Goal: Obtain resource: Obtain resource

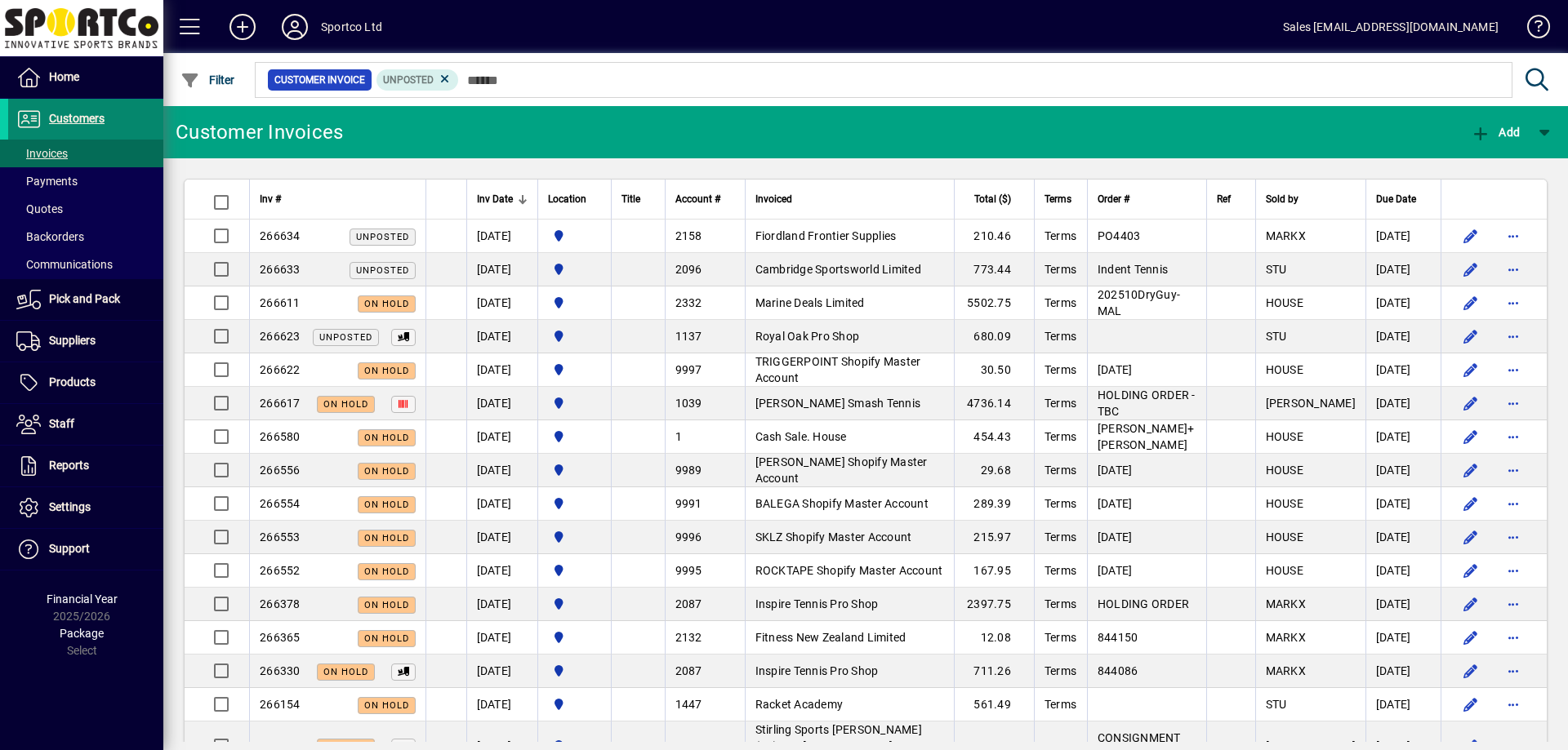
click at [65, 122] on span "Customers" at bounding box center [76, 118] width 55 height 13
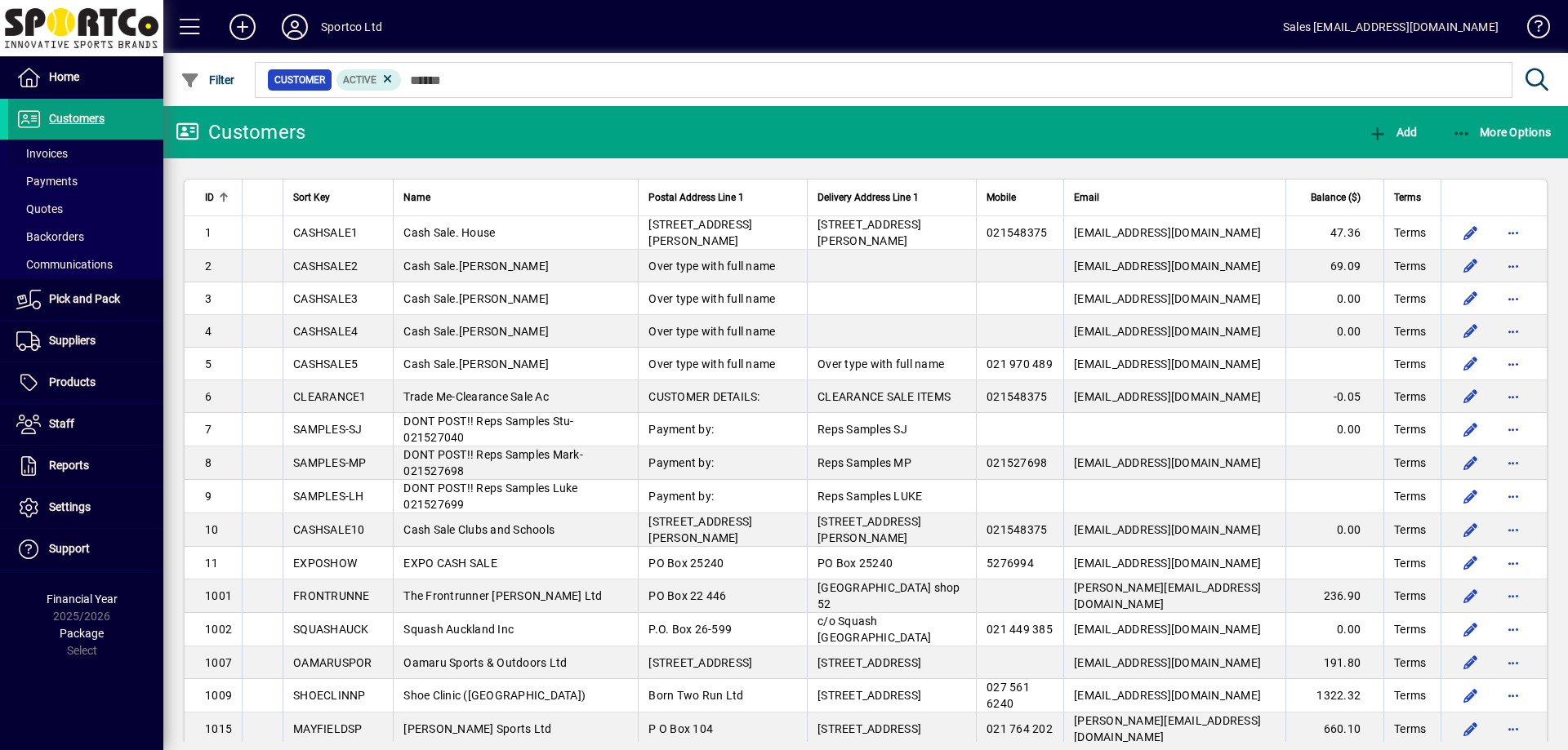
drag, startPoint x: 52, startPoint y: 153, endPoint x: 113, endPoint y: 37, distance: 131.1
click at [52, 153] on span "Invoices" at bounding box center [42, 153] width 51 height 13
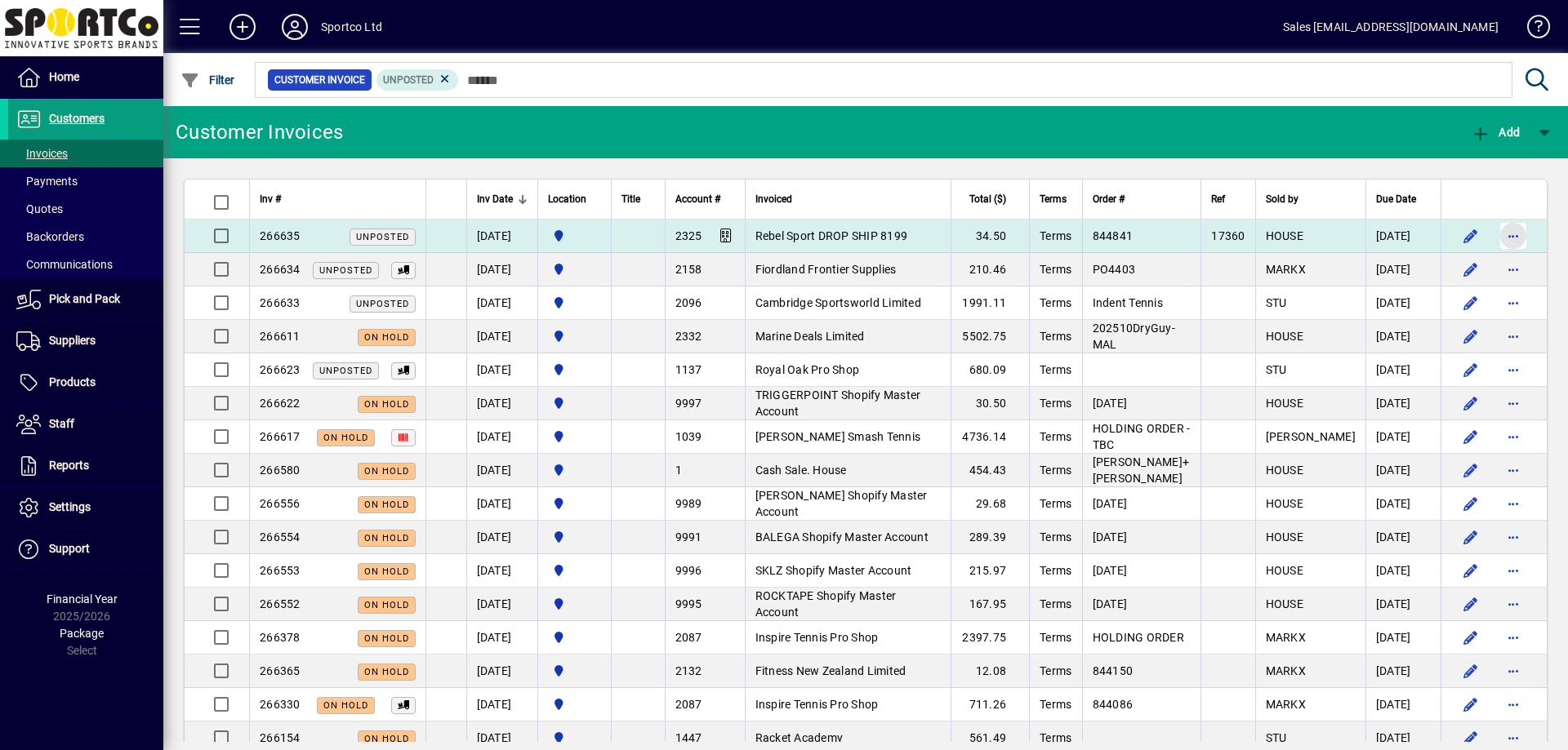
click at [1502, 234] on span "button" at bounding box center [1514, 236] width 39 height 39
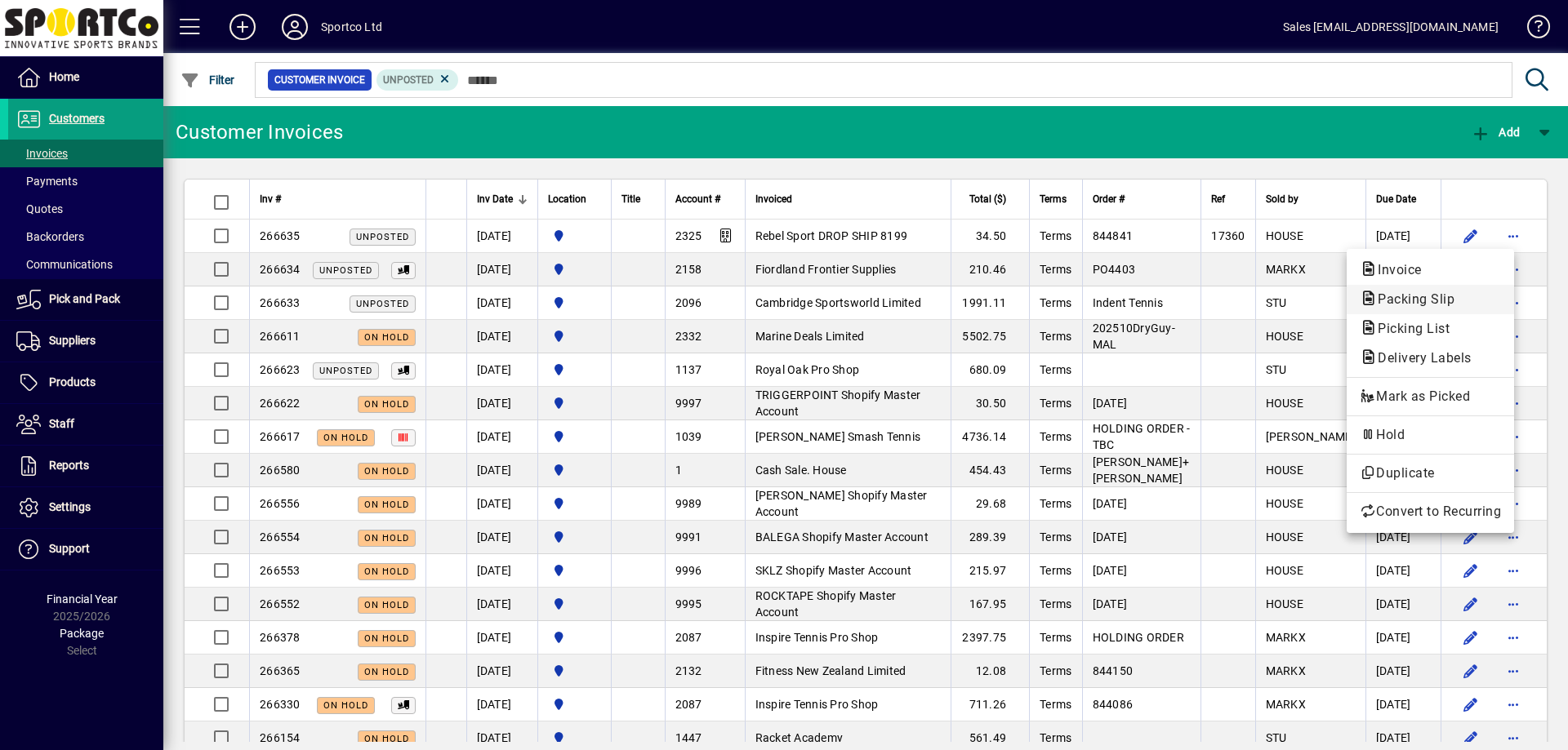
click at [1461, 293] on span "Packing Slip" at bounding box center [1431, 299] width 141 height 19
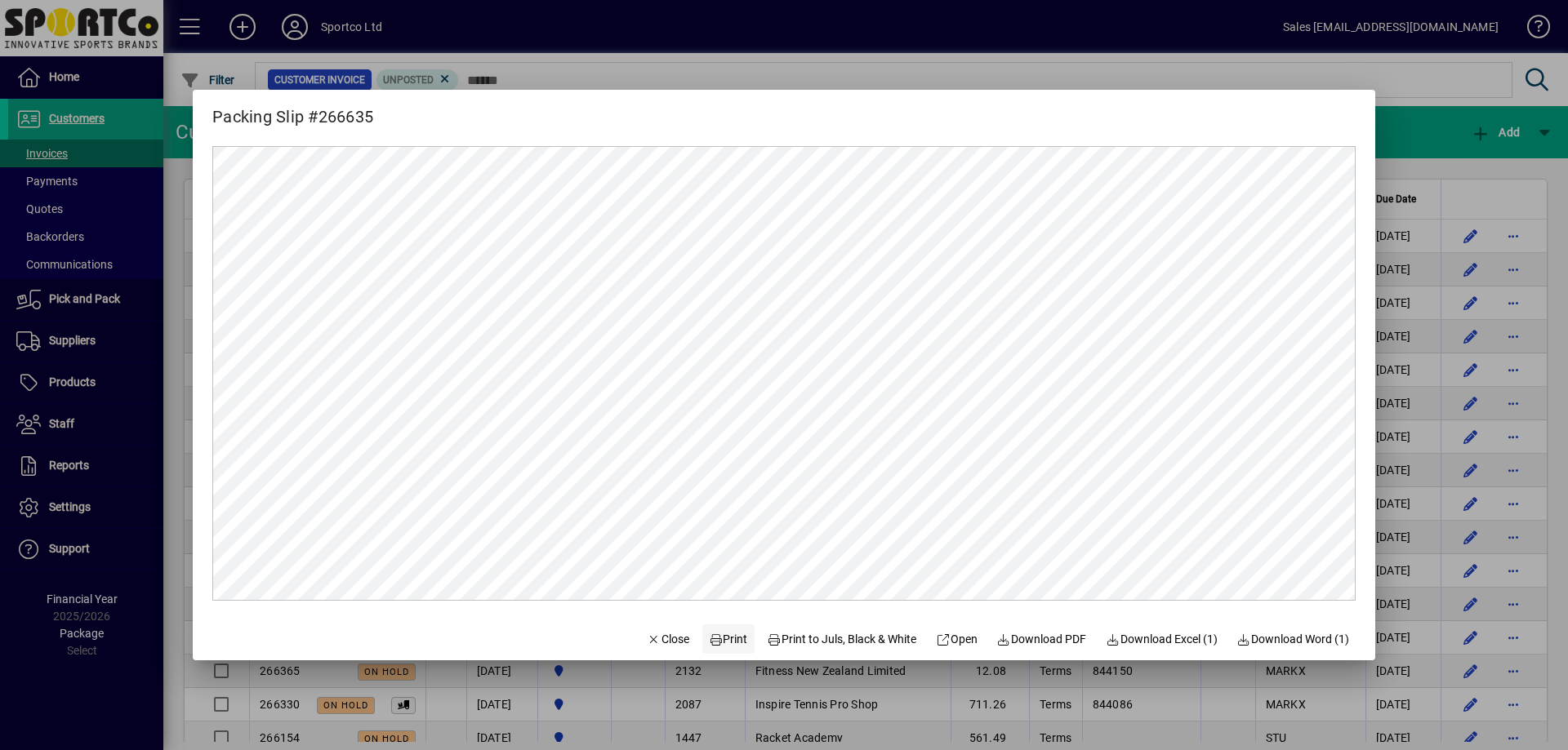
click at [725, 638] on span "Print" at bounding box center [728, 639] width 39 height 17
click at [647, 639] on icon "button" at bounding box center [654, 640] width 15 height 11
